Goal: Transaction & Acquisition: Purchase product/service

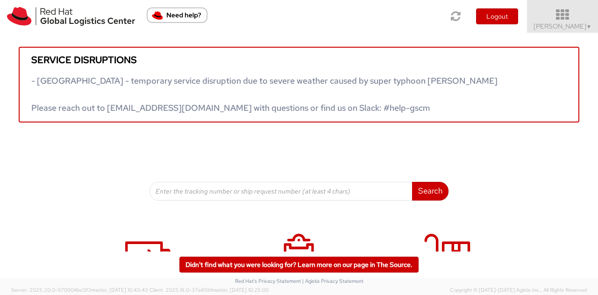
click at [572, 27] on span "Kirk Newcross ▼" at bounding box center [562, 26] width 58 height 8
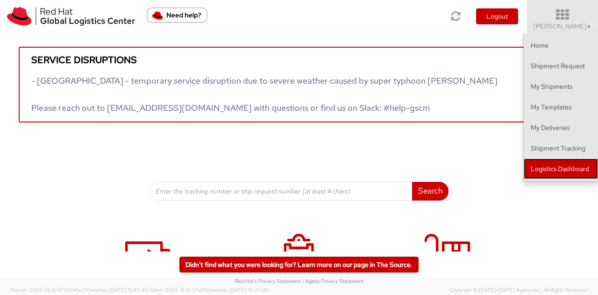
click at [547, 163] on link "Logistics Dashboard" at bounding box center [561, 168] width 74 height 21
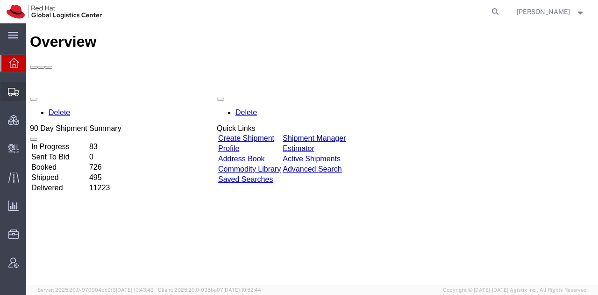
click at [0, 0] on span "Shipment Manager" at bounding box center [0, 0] width 0 height 0
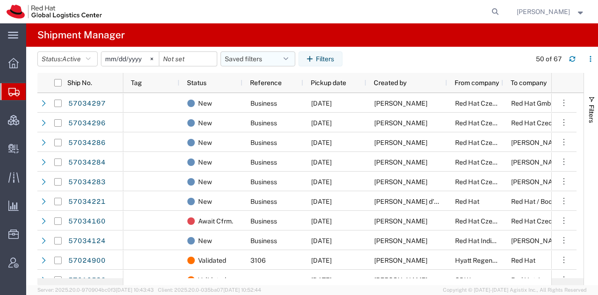
click at [288, 54] on button "Saved filters" at bounding box center [257, 58] width 75 height 15
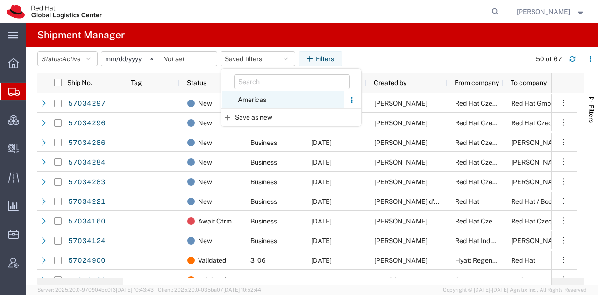
click at [257, 102] on span "Americas" at bounding box center [283, 99] width 122 height 17
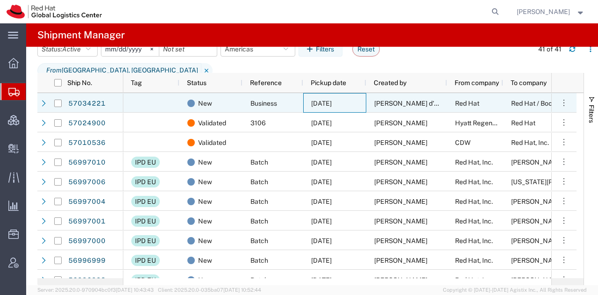
click at [332, 102] on span "[DATE]" at bounding box center [321, 102] width 21 height 7
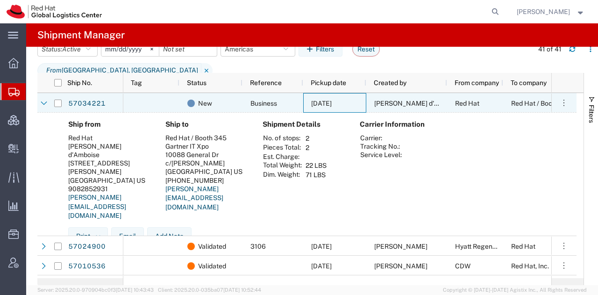
click at [332, 102] on span "[DATE]" at bounding box center [321, 102] width 21 height 7
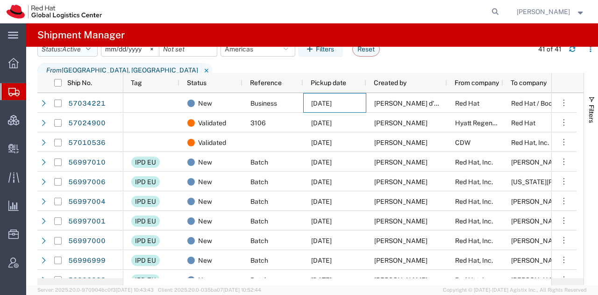
click at [91, 52] on icon "button" at bounding box center [88, 49] width 5 height 7
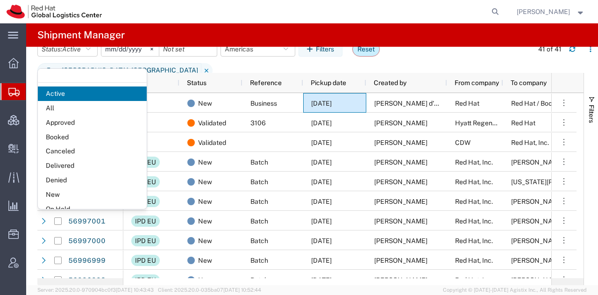
click at [357, 57] on button "Reset" at bounding box center [366, 49] width 28 height 15
type input "[DATE]"
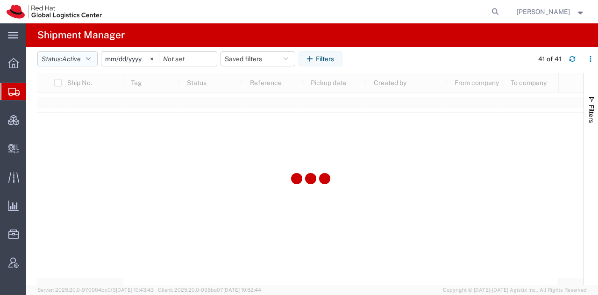
click at [93, 62] on button "Status: Active" at bounding box center [67, 58] width 60 height 15
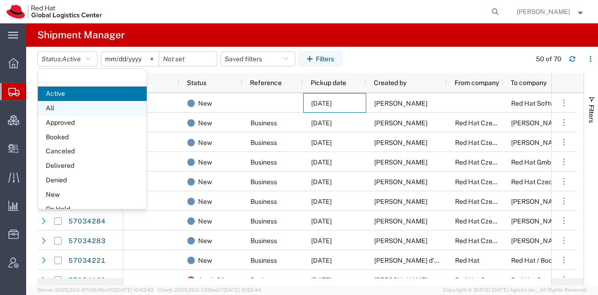
click at [69, 109] on span "All" at bounding box center [92, 108] width 109 height 14
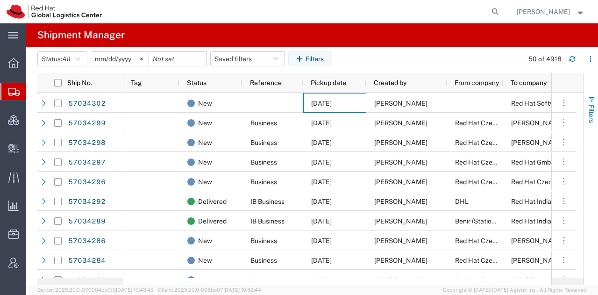
click at [588, 116] on span "Filters" at bounding box center [591, 114] width 7 height 18
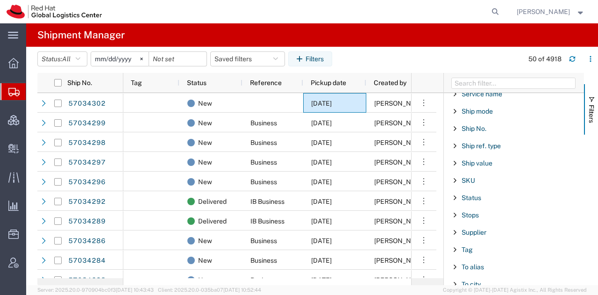
scroll to position [768, 0]
click at [470, 125] on span "Ship No." at bounding box center [473, 128] width 25 height 7
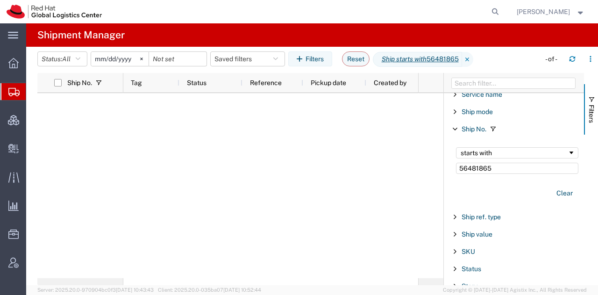
type input "56481865"
click at [480, 149] on div "starts with" at bounding box center [514, 152] width 107 height 7
click at [16, 151] on icon at bounding box center [13, 148] width 10 height 9
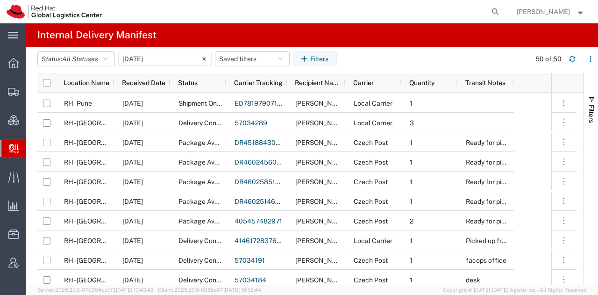
click at [0, 0] on span "Create Delivery" at bounding box center [0, 0] width 0 height 0
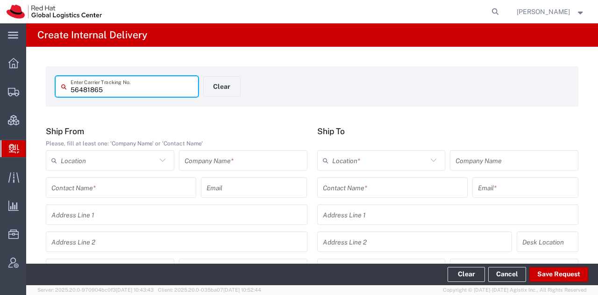
type input "56481865"
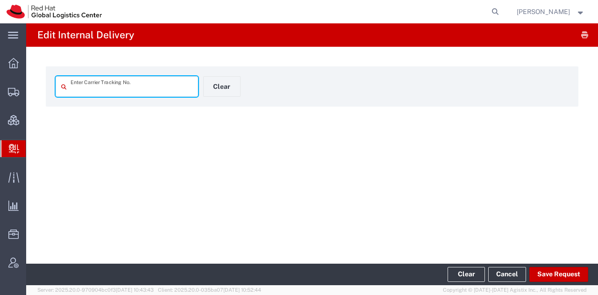
type input "56481865"
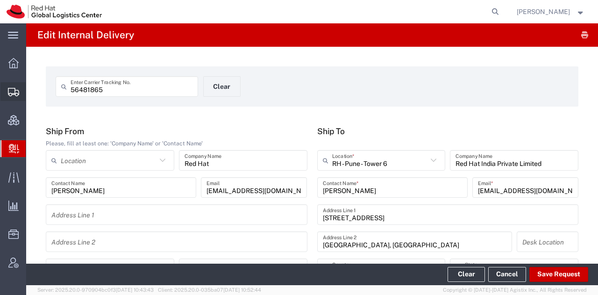
click at [0, 0] on span "Shipment Manager" at bounding box center [0, 0] width 0 height 0
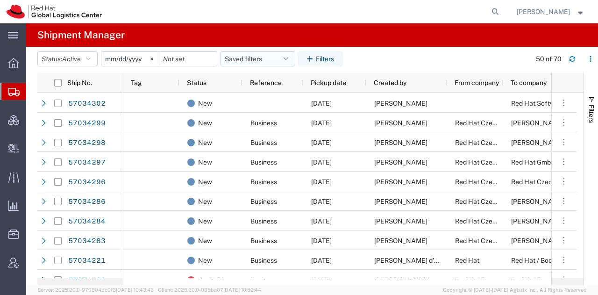
click at [288, 57] on icon "button" at bounding box center [286, 59] width 5 height 7
click at [551, 14] on span "[PERSON_NAME]" at bounding box center [543, 12] width 53 height 10
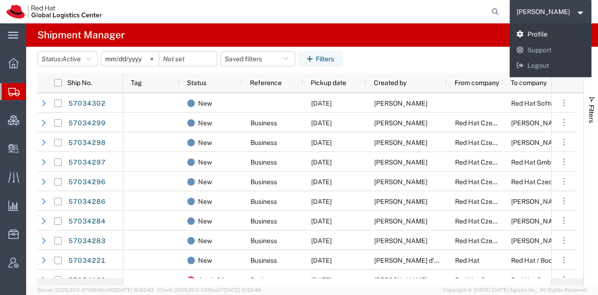
click at [549, 31] on link "Profile" at bounding box center [551, 35] width 82 height 16
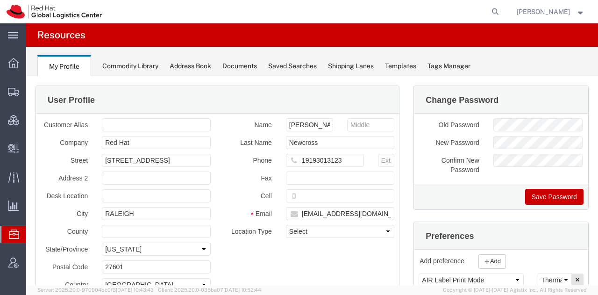
scroll to position [121, 0]
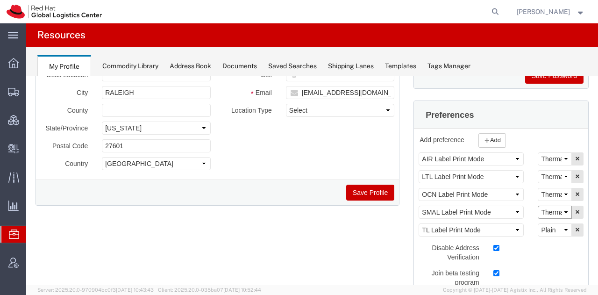
click at [547, 210] on select "Select Plain Thermal" at bounding box center [555, 212] width 34 height 13
select select "Plain"
click at [538, 206] on select "Select Plain Thermal" at bounding box center [555, 212] width 34 height 13
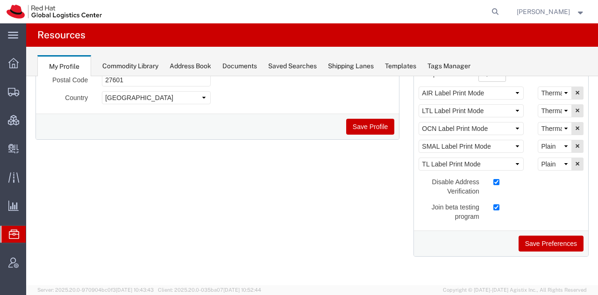
click at [543, 235] on button "Save Preferences" at bounding box center [550, 243] width 65 height 16
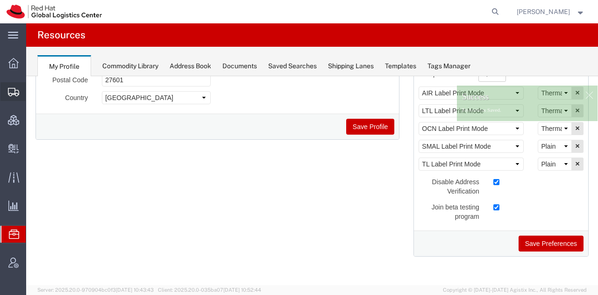
click at [0, 0] on span "Shipment Manager" at bounding box center [0, 0] width 0 height 0
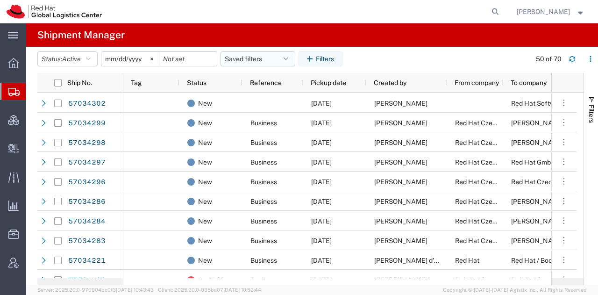
click at [259, 66] on button "Saved filters" at bounding box center [257, 58] width 75 height 15
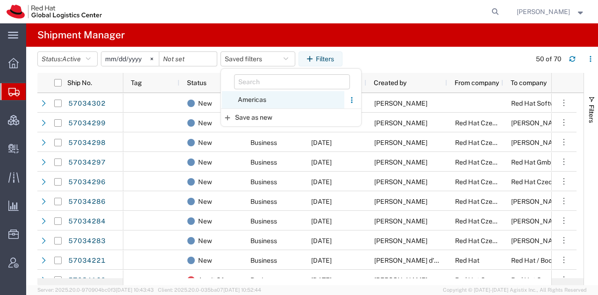
click at [262, 99] on span "Americas" at bounding box center [283, 99] width 122 height 17
type input "[DATE]"
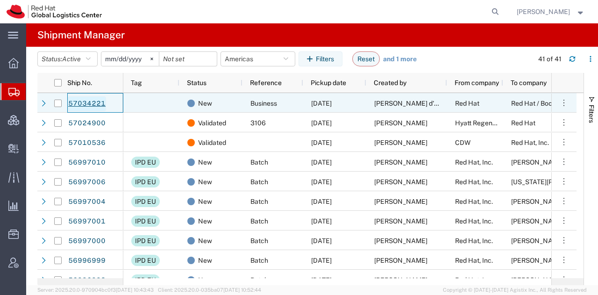
click at [87, 103] on link "57034221" at bounding box center [87, 103] width 38 height 15
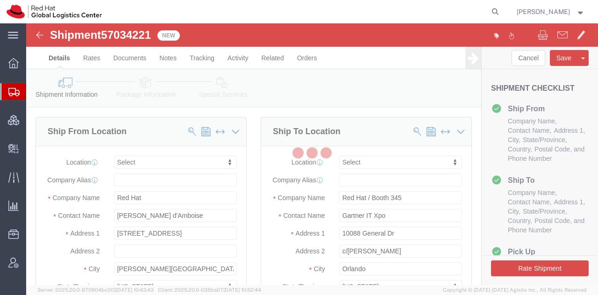
select select
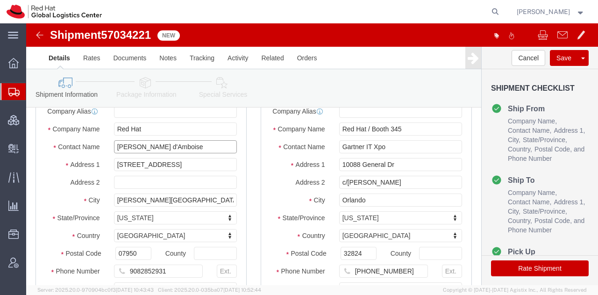
drag, startPoint x: 146, startPoint y: 131, endPoint x: 85, endPoint y: 133, distance: 60.8
click div "[PERSON_NAME] d'Amboise"
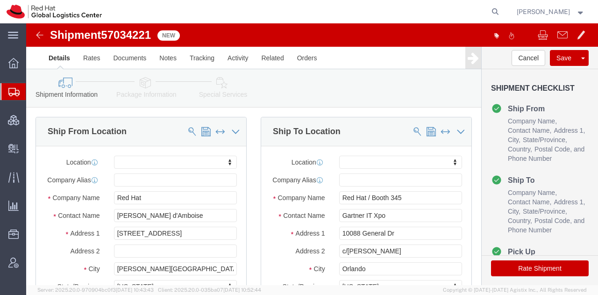
click icon
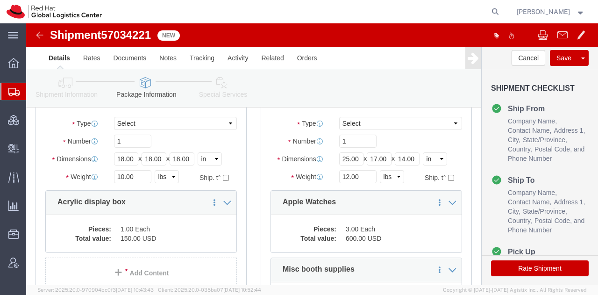
click icon
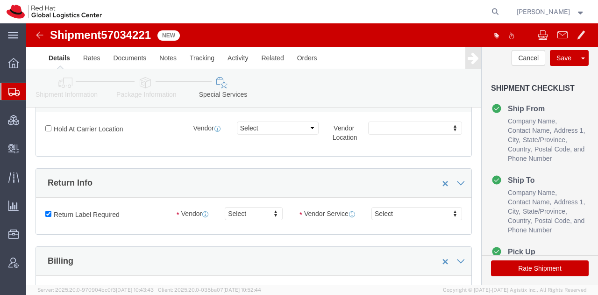
click icon
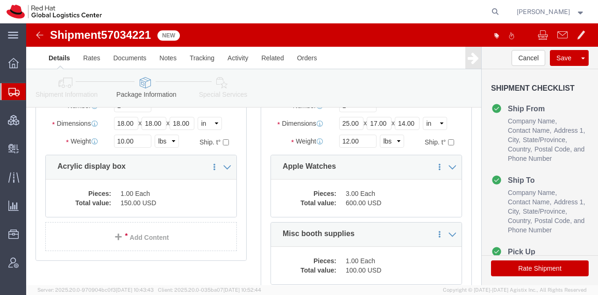
click icon
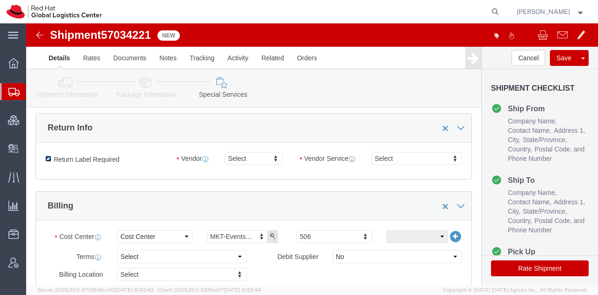
click input "Return Label Required"
checkbox input "false"
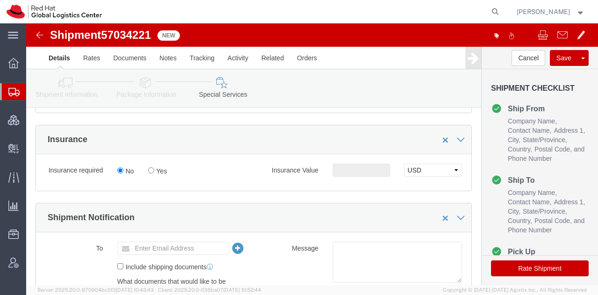
drag, startPoint x: 481, startPoint y: 248, endPoint x: 532, endPoint y: 166, distance: 96.7
click button "Rate Shipment"
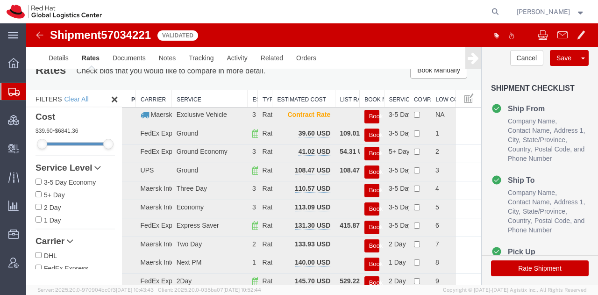
scroll to position [17, 0]
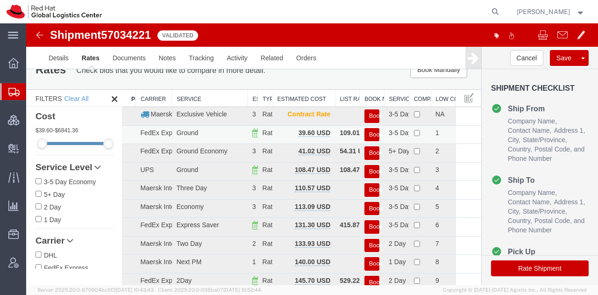
click at [366, 137] on button "Book" at bounding box center [371, 135] width 15 height 14
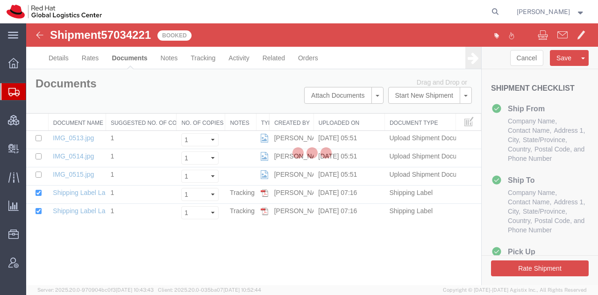
scroll to position [0, 0]
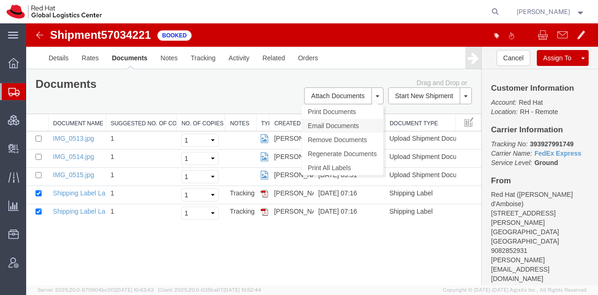
click at [324, 124] on link "Email Documents" at bounding box center [342, 126] width 81 height 14
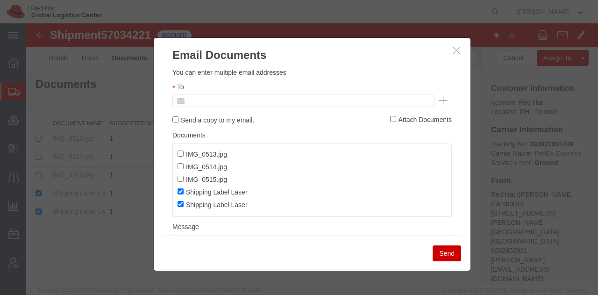
click at [277, 98] on input "text" at bounding box center [239, 100] width 109 height 12
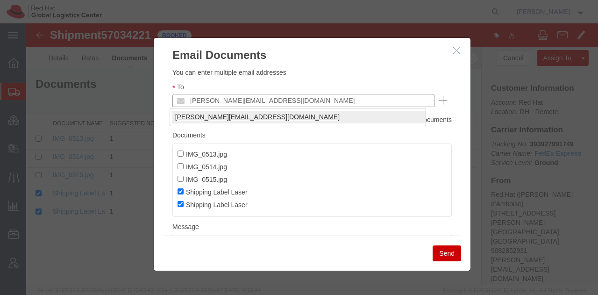
type input "[PERSON_NAME][EMAIL_ADDRESS][DOMAIN_NAME]"
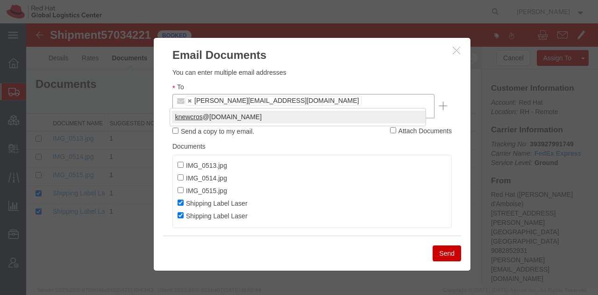
type input "knewcros"
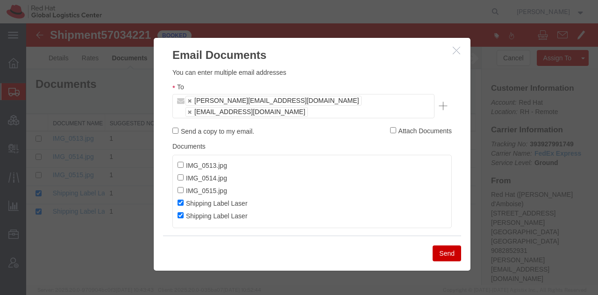
click at [440, 253] on button "Send" at bounding box center [447, 253] width 28 height 16
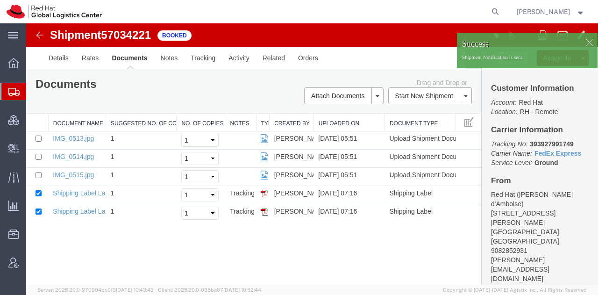
click at [582, 41] on div at bounding box center [589, 42] width 14 height 14
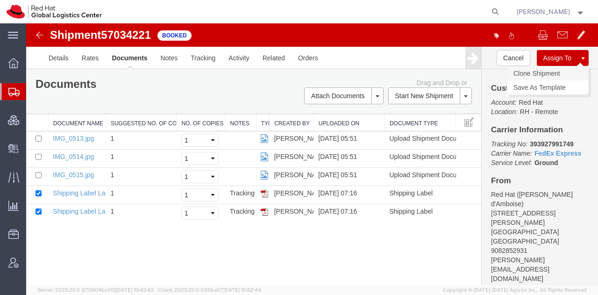
click at [551, 73] on link "Clone Shipment" at bounding box center [547, 73] width 81 height 14
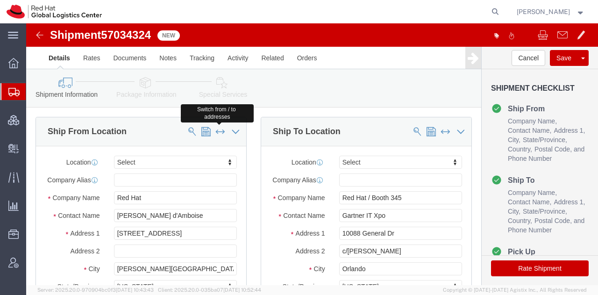
click span
type input "Red Hat / Booth 345"
type input "Gartner IT Xpo"
type input "10088 General Dr"
type input "c/[PERSON_NAME]"
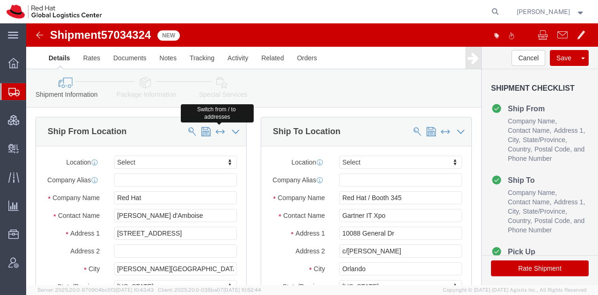
type input "Orlando"
select select "FL"
type input "32824"
type input "[PHONE_NUMBER]"
type input "Red Hat"
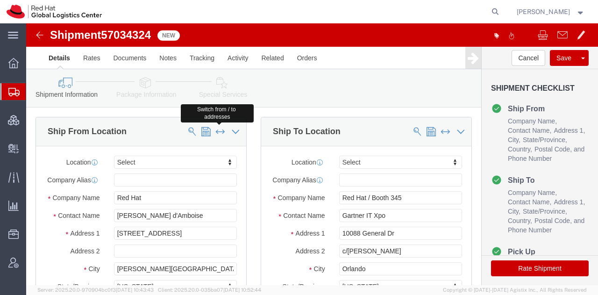
type input "[PERSON_NAME] d'Amboise"
type input "[STREET_ADDRESS]"
type input "[PERSON_NAME][GEOGRAPHIC_DATA]"
select select "NJ"
type input "07950"
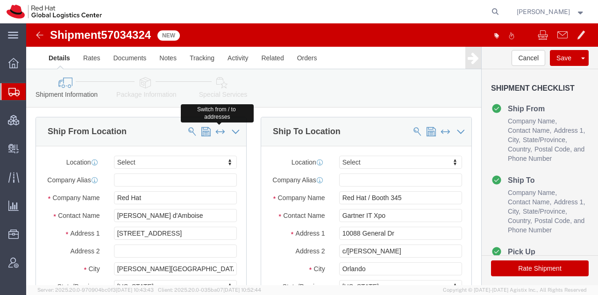
type input "9082852931"
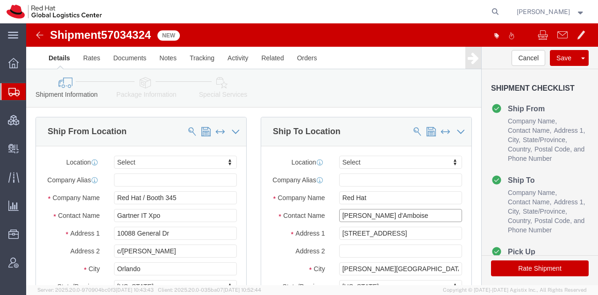
drag, startPoint x: 365, startPoint y: 197, endPoint x: 258, endPoint y: 212, distance: 108.1
click div "Location Select Select My Profile Location [GEOGRAPHIC_DATA] - [GEOGRAPHIC_DATA…"
type input "Gartner IT Xpo"
paste input "[PERSON_NAME] d'Amboise"
type input "[PERSON_NAME] d'Amboise"
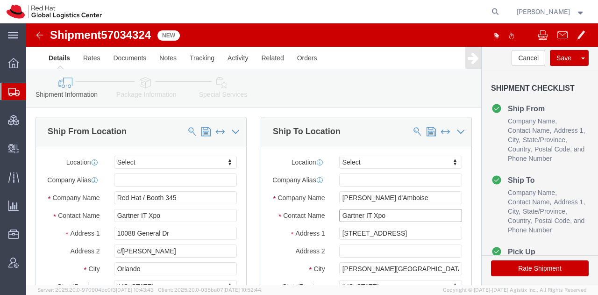
paste input "[PERSON_NAME] d'Amboise"
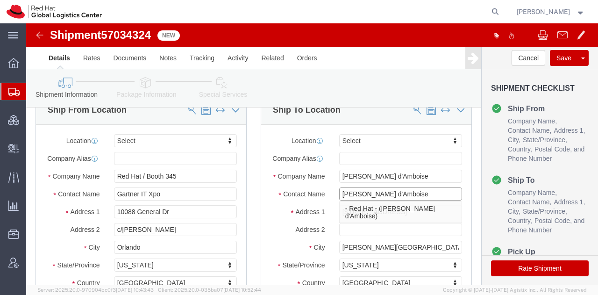
scroll to position [23, 0]
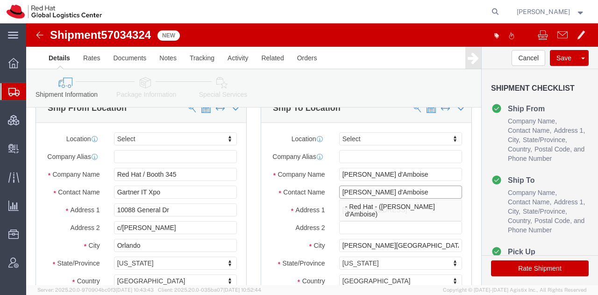
type input "[PERSON_NAME] d'Amboise"
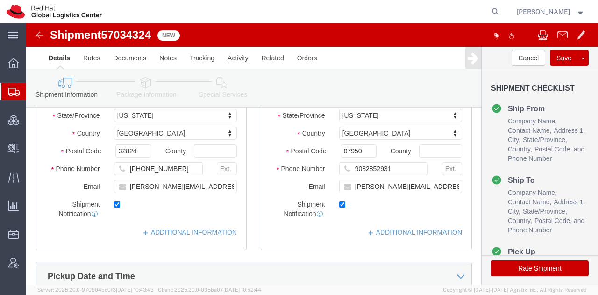
scroll to position [172, 0]
click link "ADDITIONAL INFORMATION"
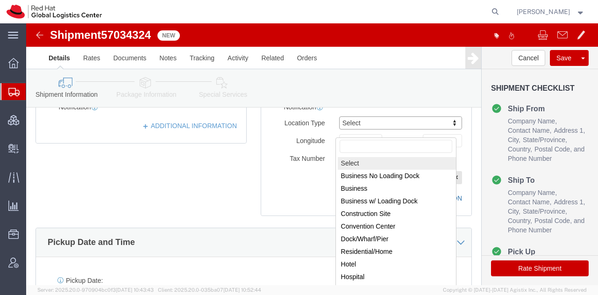
scroll to position [279, 0]
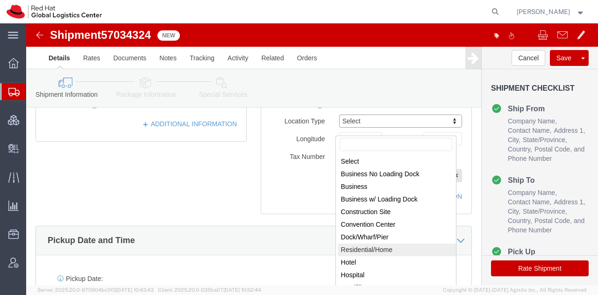
select select "HOME"
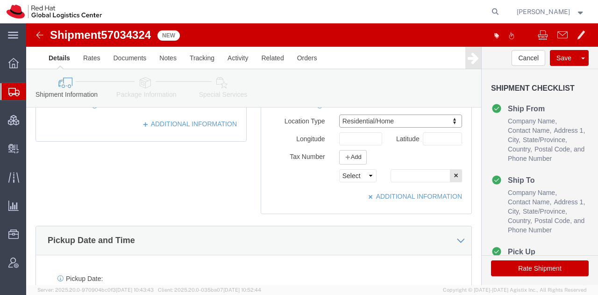
click icon
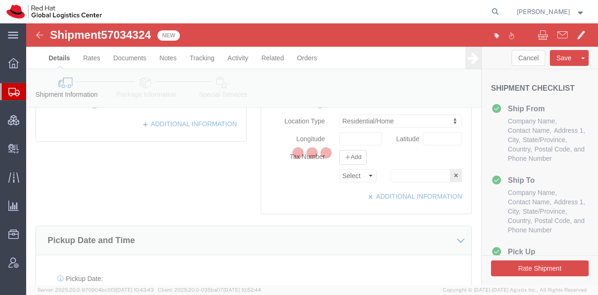
select select
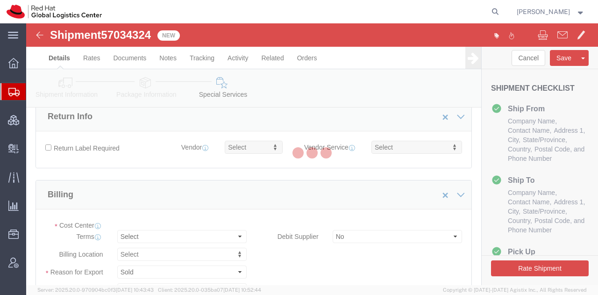
select select "COSTCENTER"
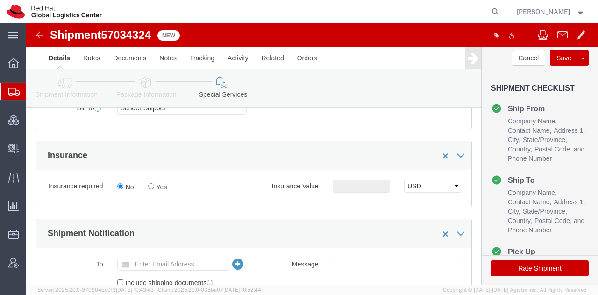
scroll to position [549, 0]
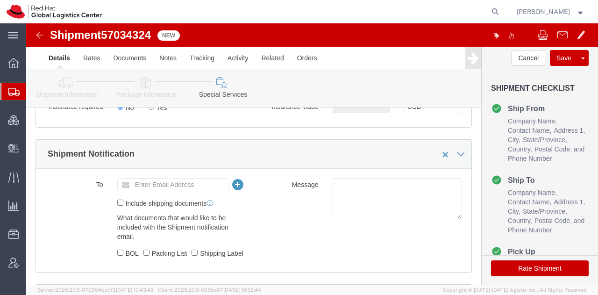
click button "Rate Shipment"
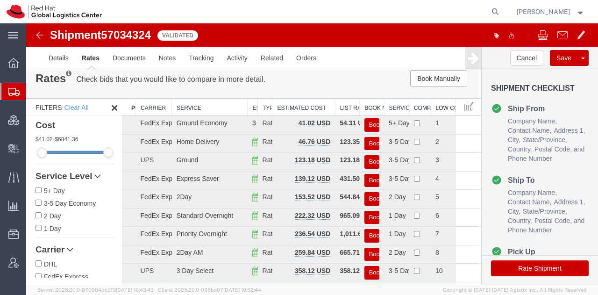
scroll to position [0, 0]
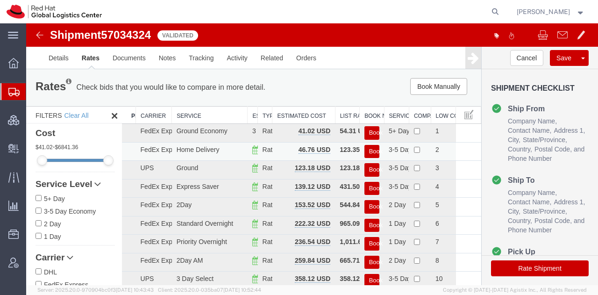
click at [373, 153] on button "Book" at bounding box center [371, 152] width 15 height 14
click at [367, 151] on button "Book" at bounding box center [371, 152] width 15 height 14
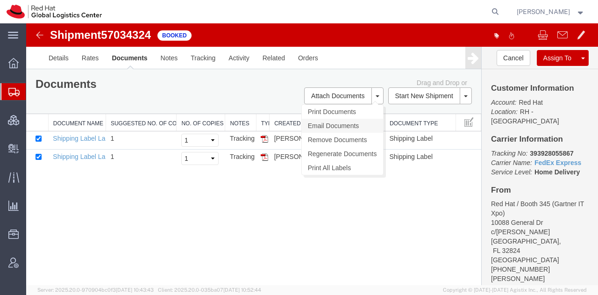
click at [327, 122] on link "Email Documents" at bounding box center [342, 126] width 81 height 14
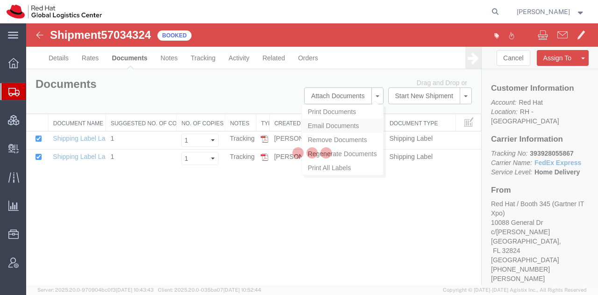
checkbox input "true"
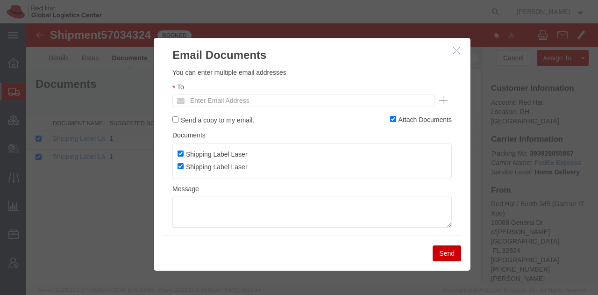
click at [297, 100] on ul "Enter Email Address" at bounding box center [303, 100] width 262 height 13
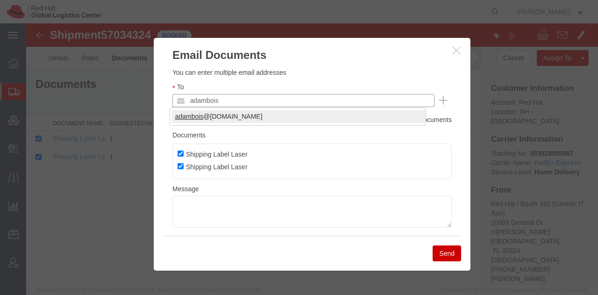
type input "adambois"
type input "[PERSON_NAME][EMAIL_ADDRESS][DOMAIN_NAME]"
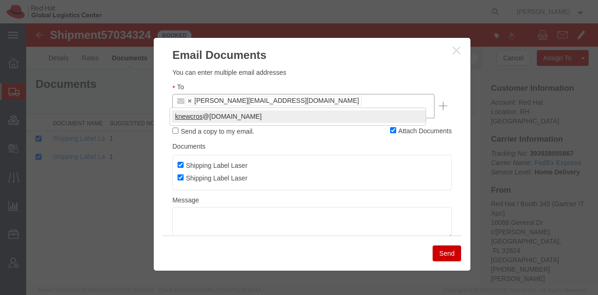
type input "knewcros"
type input "[PERSON_NAME][EMAIL_ADDRESS][DOMAIN_NAME],[EMAIL_ADDRESS][DOMAIN_NAME]"
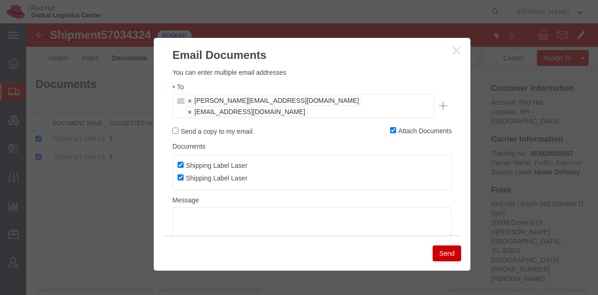
click at [440, 254] on button "Send" at bounding box center [447, 253] width 28 height 16
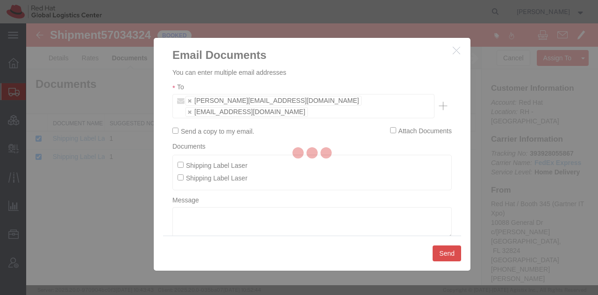
checkbox input "false"
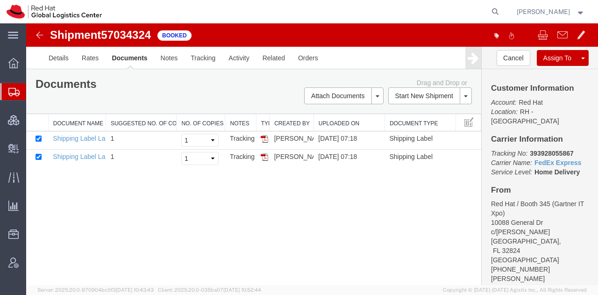
click at [546, 11] on span "[PERSON_NAME]" at bounding box center [543, 12] width 53 height 10
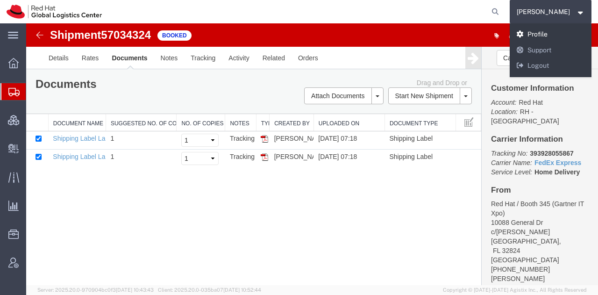
click at [549, 35] on link "Profile" at bounding box center [551, 35] width 82 height 16
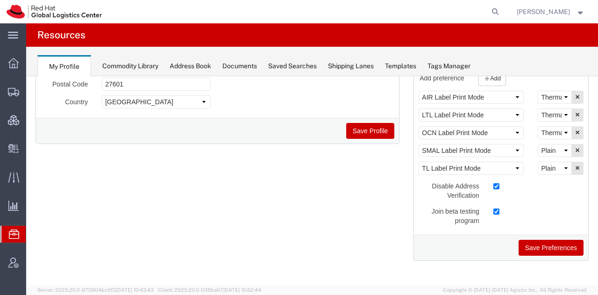
scroll to position [185, 0]
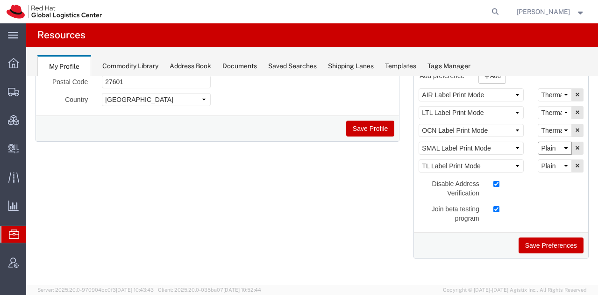
click at [558, 147] on select "Select Plain Thermal" at bounding box center [555, 148] width 34 height 13
select select "Thermal"
click at [538, 142] on select "Select Plain Thermal" at bounding box center [555, 148] width 34 height 13
click at [546, 241] on button "Save Preferences" at bounding box center [550, 245] width 65 height 16
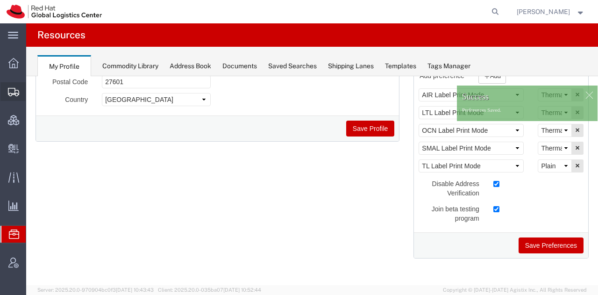
click at [0, 0] on span "Shipment Manager" at bounding box center [0, 0] width 0 height 0
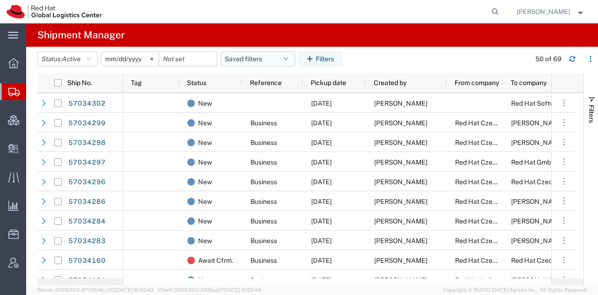
click at [281, 56] on button "Saved filters" at bounding box center [257, 58] width 75 height 15
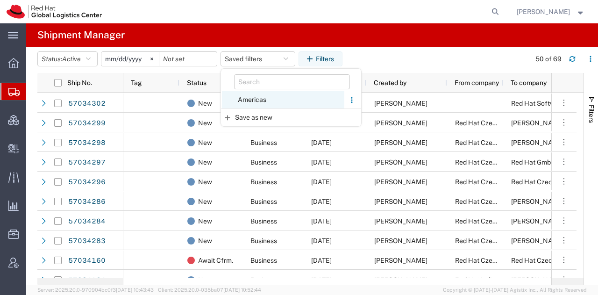
click at [256, 96] on span "Americas" at bounding box center [283, 99] width 122 height 17
type input "[DATE]"
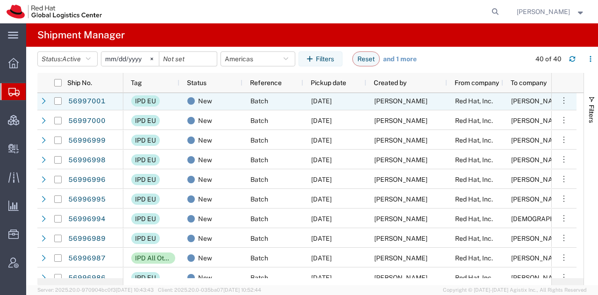
scroll to position [158, 0]
